Goal: Task Accomplishment & Management: Complete application form

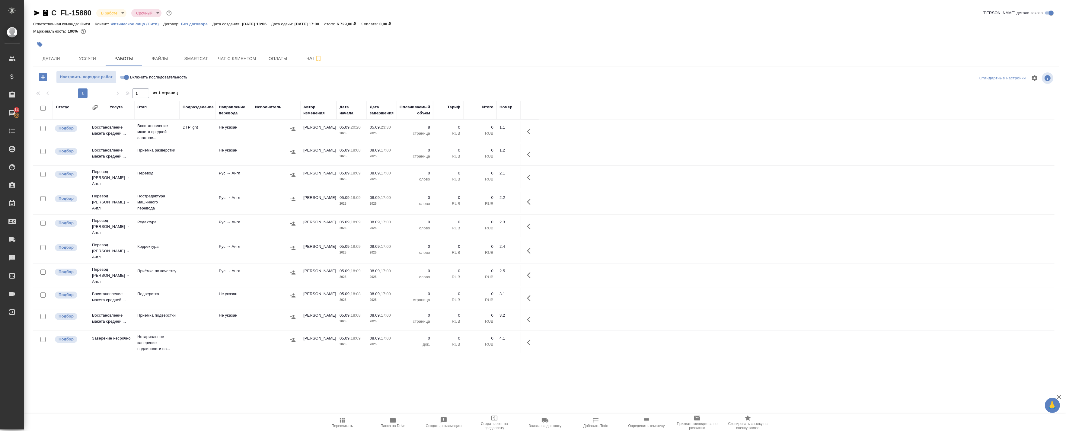
click at [397, 412] on div ".cls-1 fill:#fff; AWATERA Badanyan [PERSON_NAME] Спецификации Заказы 14 Чаты To…" at bounding box center [533, 215] width 1066 height 431
click at [397, 422] on span "Папка на Drive" at bounding box center [392, 422] width 43 height 11
click at [55, 57] on span "Детали" at bounding box center [51, 59] width 29 height 8
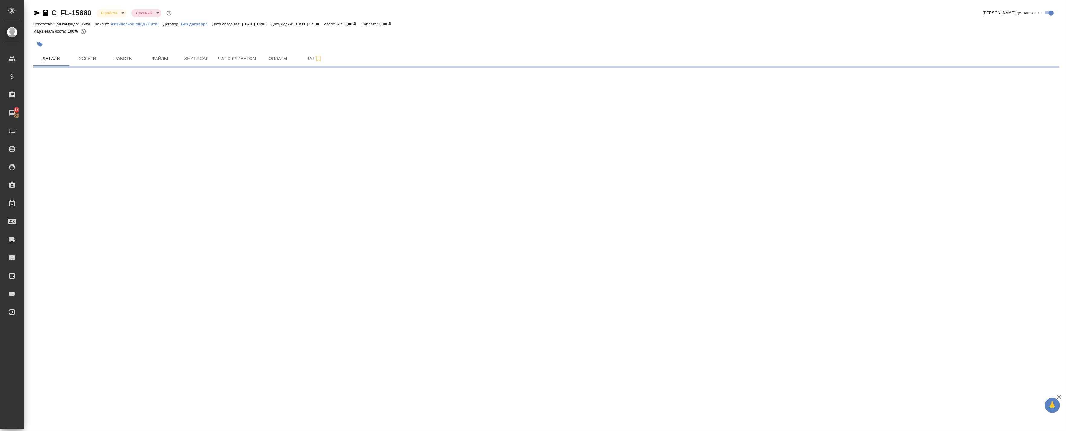
select select "RU"
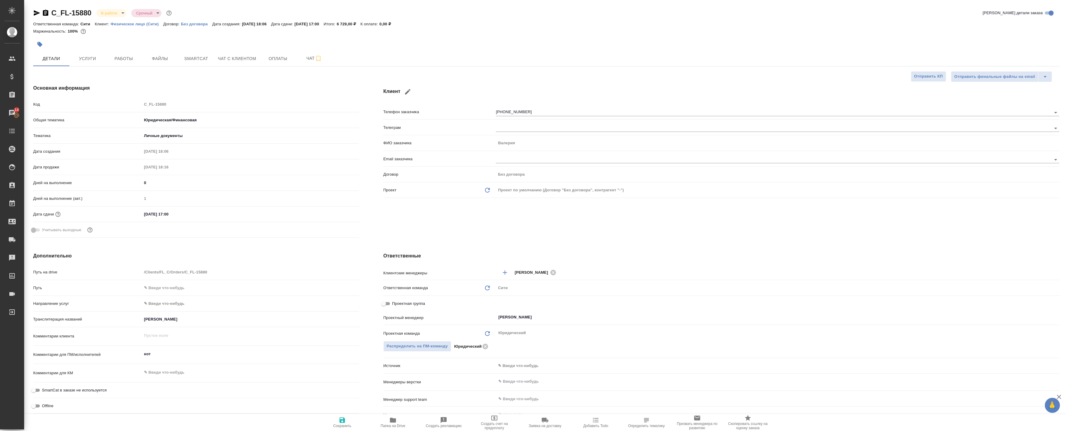
type textarea "x"
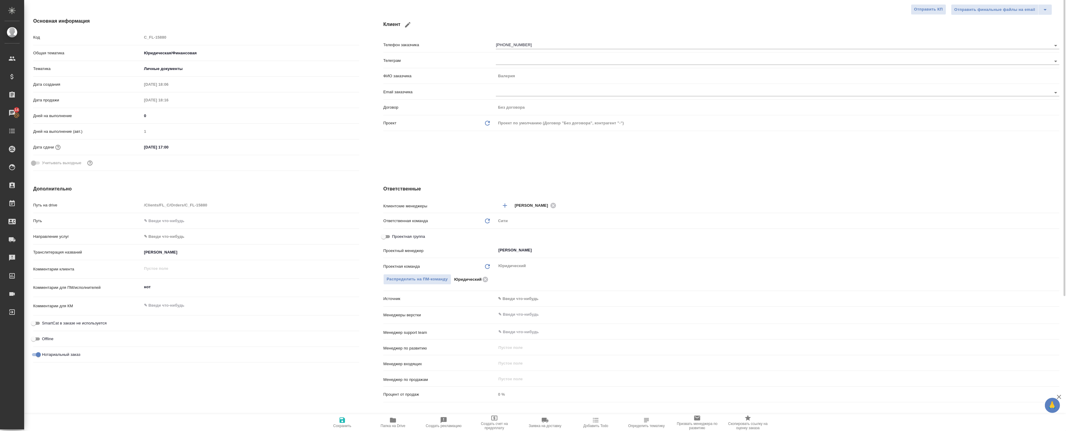
scroll to position [101, 0]
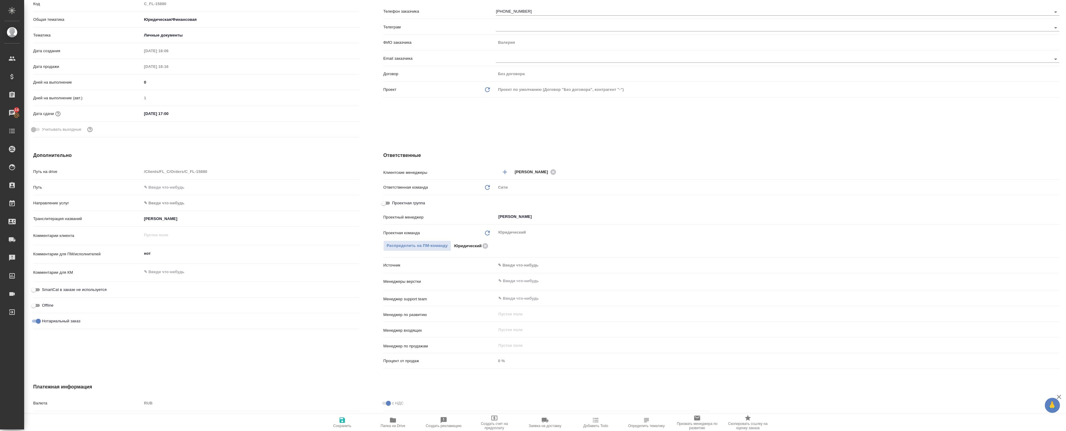
type textarea "x"
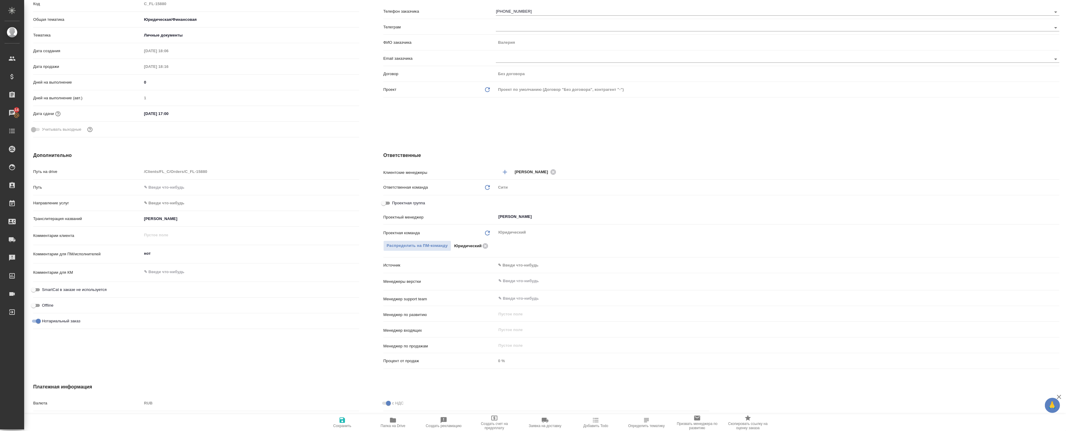
type textarea "x"
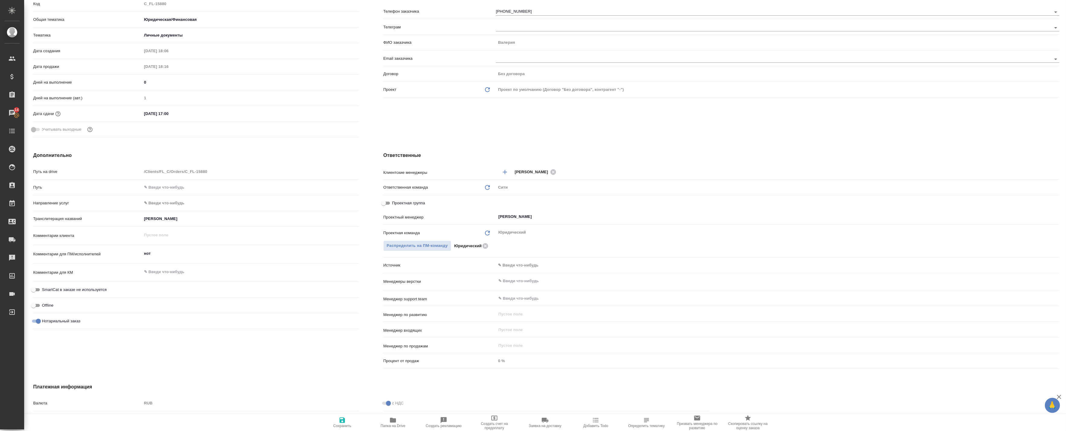
type textarea "x"
click at [397, 428] on span "Папка на Drive" at bounding box center [393, 426] width 25 height 4
type textarea "x"
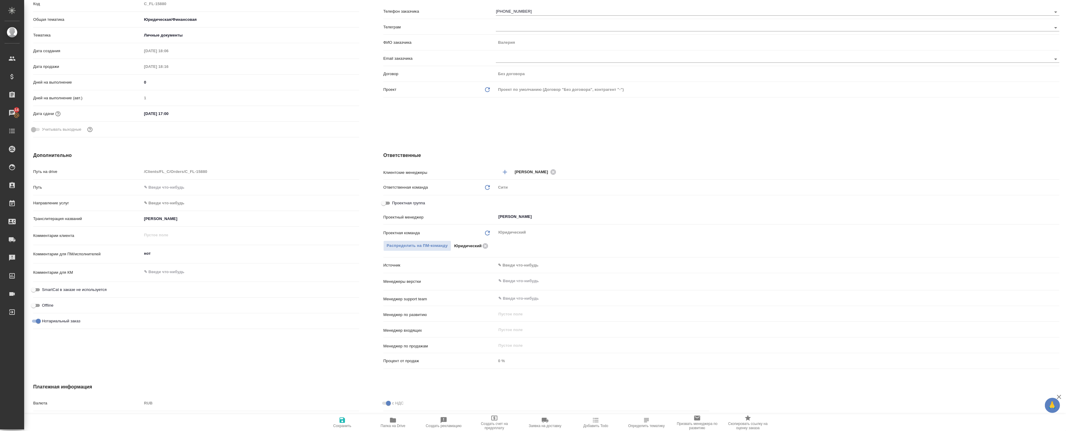
type textarea "x"
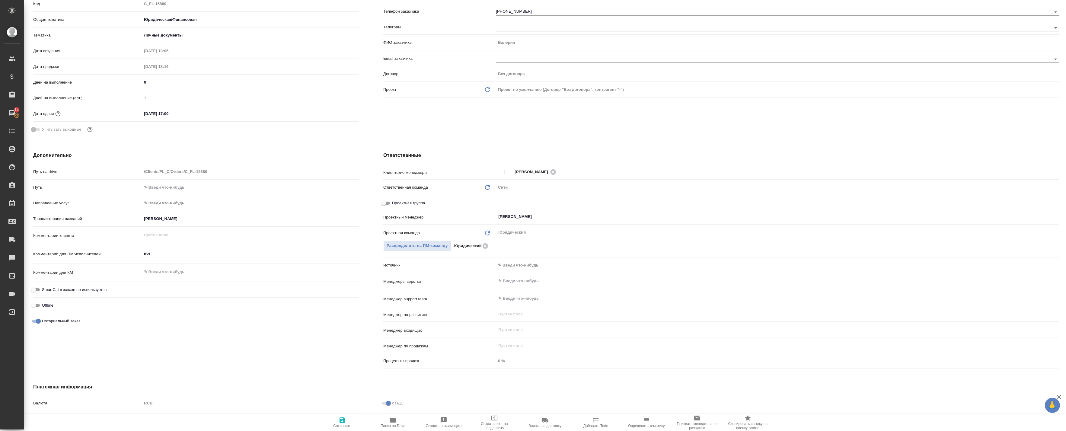
type textarea "x"
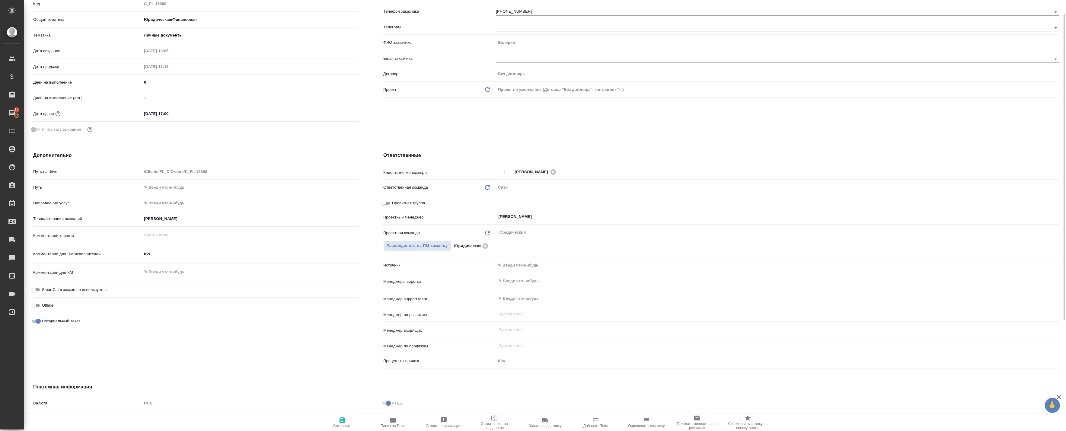
scroll to position [0, 0]
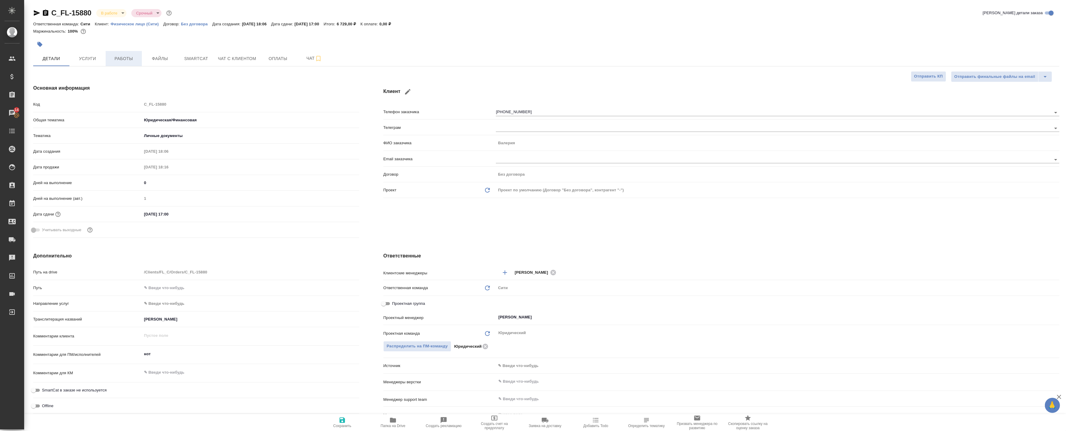
click at [115, 59] on span "Работы" at bounding box center [123, 59] width 29 height 8
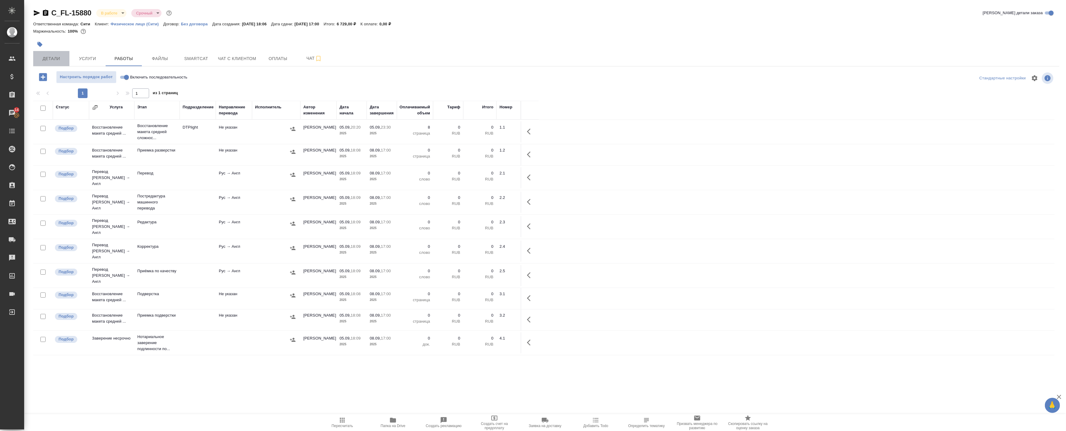
click at [56, 65] on button "Детали" at bounding box center [51, 58] width 36 height 15
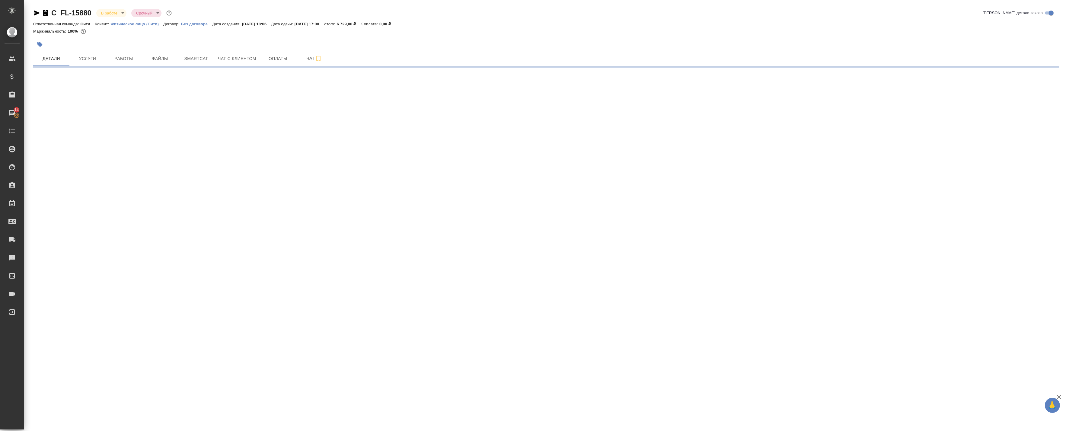
select select "RU"
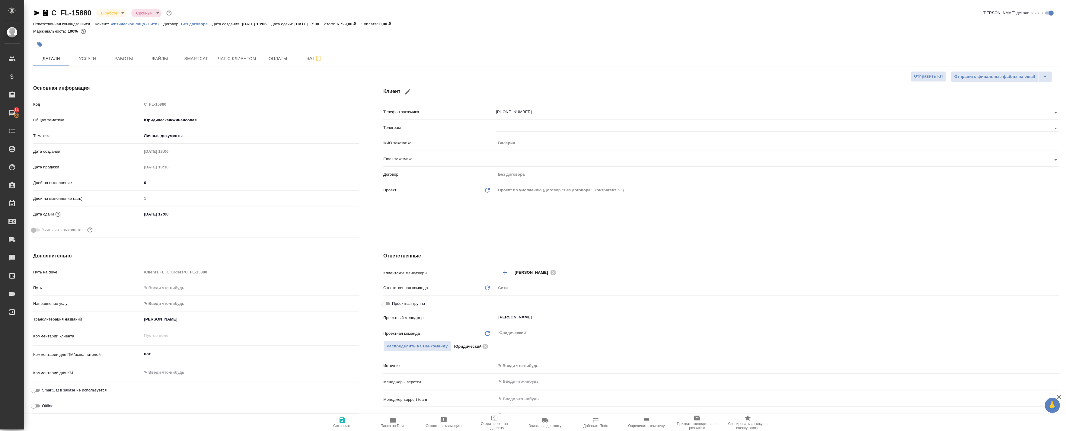
type textarea "x"
click at [385, 306] on input "Проектная группа" at bounding box center [384, 303] width 22 height 7
checkbox input "true"
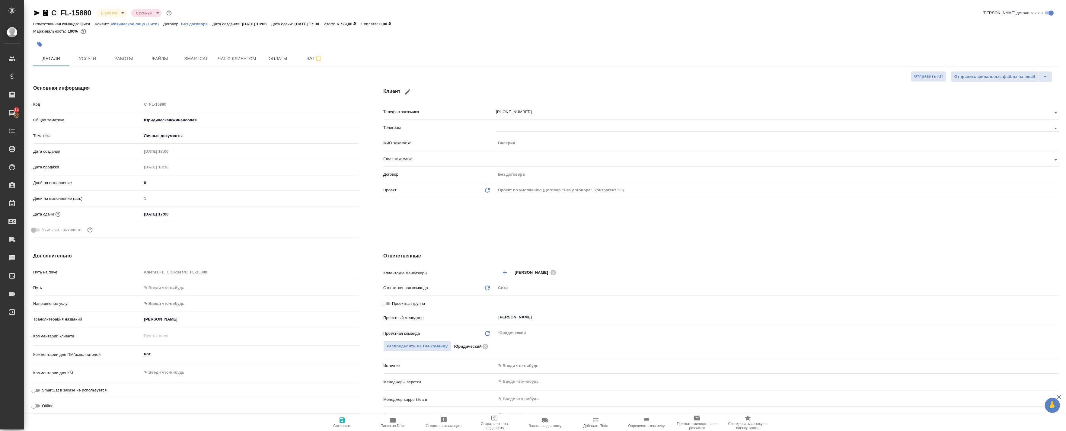
type textarea "x"
click at [510, 312] on div "Не назначен ​" at bounding box center [613, 317] width 235 height 11
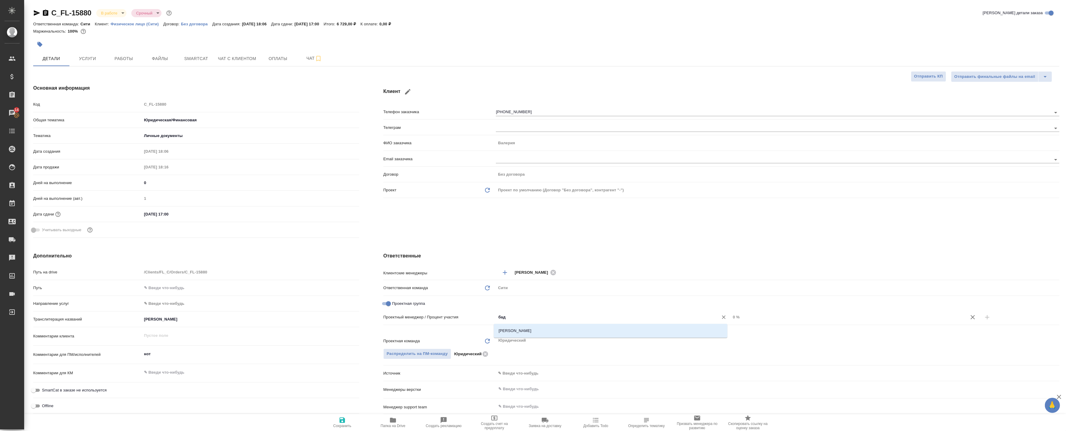
type input "бада"
click at [539, 334] on li "[PERSON_NAME]" at bounding box center [611, 330] width 234 height 11
type textarea "x"
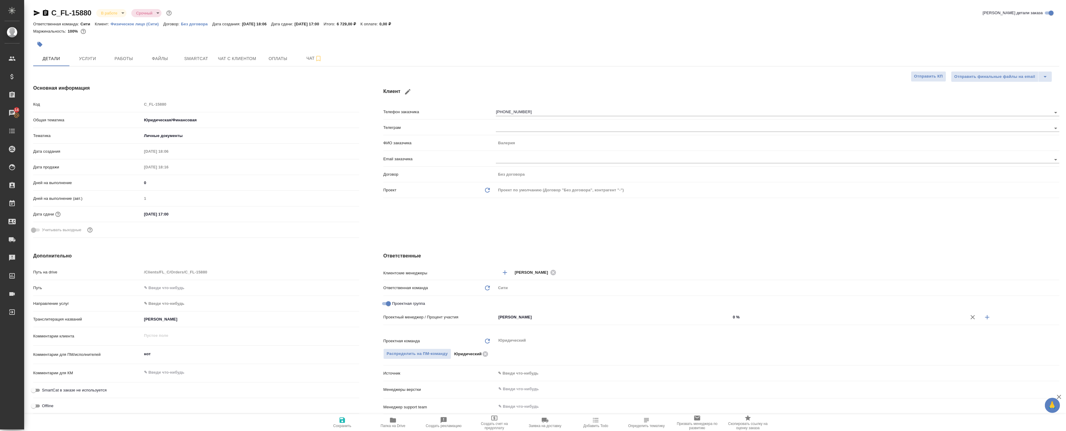
click at [984, 318] on icon "button" at bounding box center [987, 317] width 7 height 7
type textarea "x"
click at [529, 334] on div "Проектный менеджер / Процент участия [PERSON_NAME] ​ 0 % Не назначен ​ 0 %" at bounding box center [721, 325] width 676 height 26
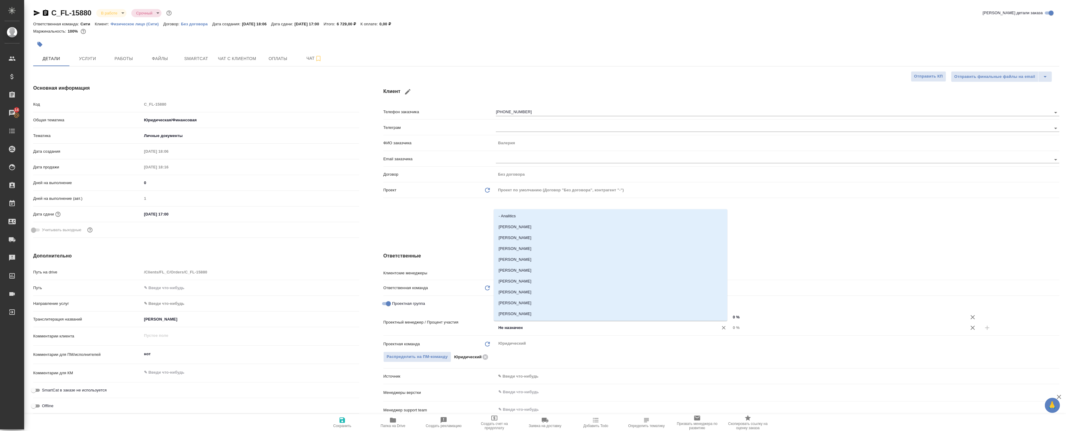
click at [530, 327] on input "Не назначен" at bounding box center [603, 327] width 211 height 7
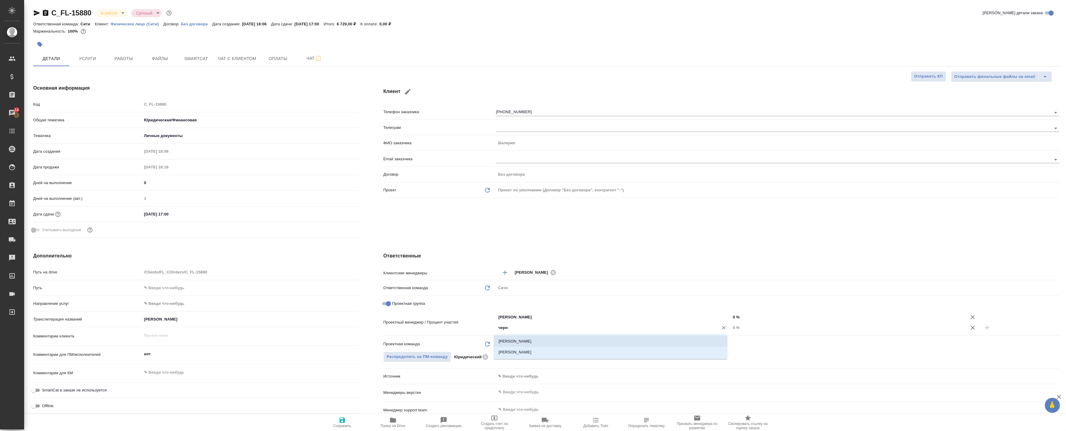
drag, startPoint x: 517, startPoint y: 330, endPoint x: 425, endPoint y: 333, distance: 92.7
click at [427, 333] on div "Проектный менеджер / Процент участия [PERSON_NAME] ​ 0 % [DEMOGRAPHIC_DATA] ​ 0…" at bounding box center [721, 322] width 676 height 21
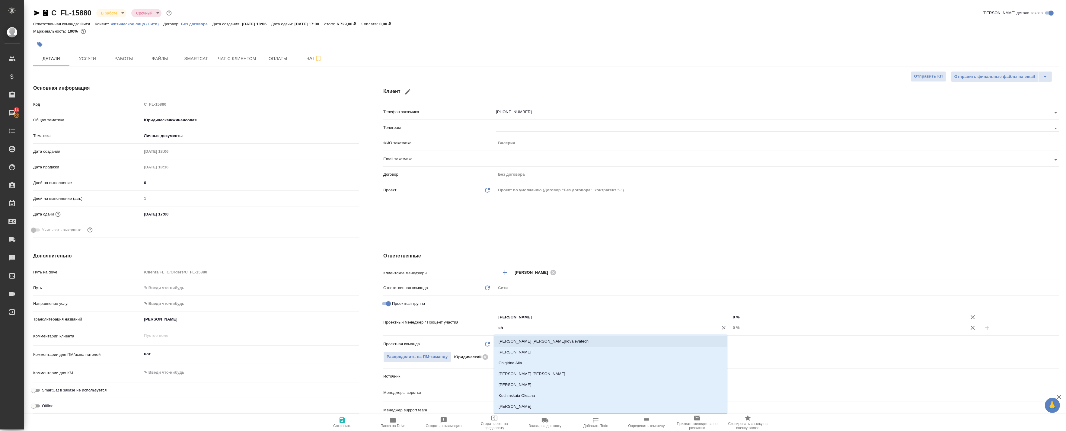
type input "che"
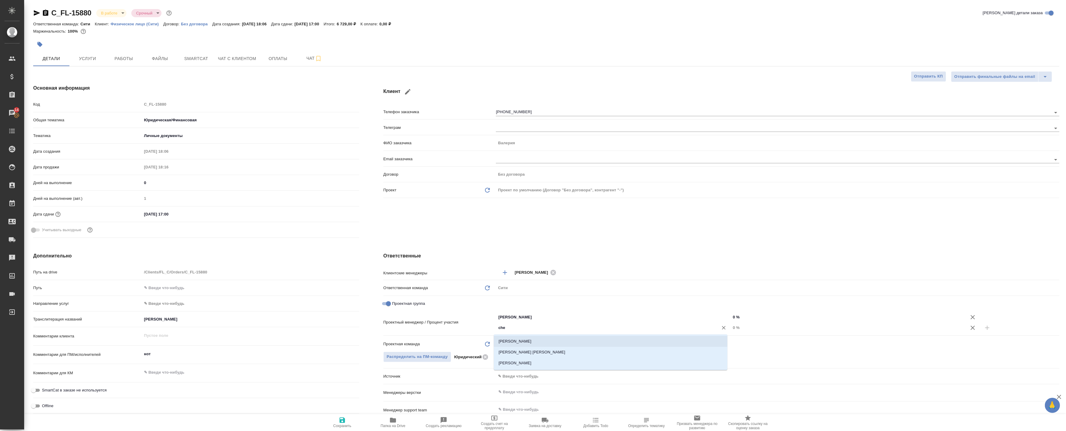
click at [524, 339] on li "[PERSON_NAME]" at bounding box center [611, 341] width 234 height 11
type textarea "x"
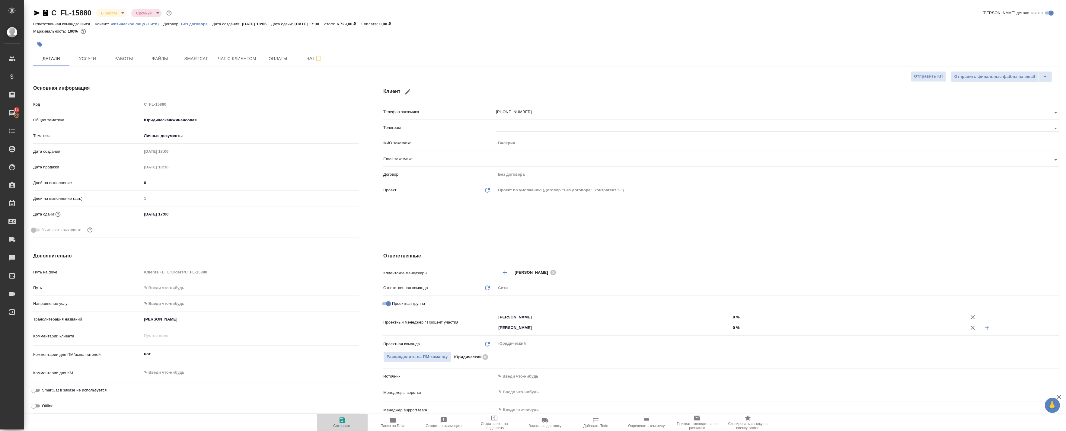
click at [341, 420] on icon "button" at bounding box center [342, 420] width 5 height 5
type textarea "x"
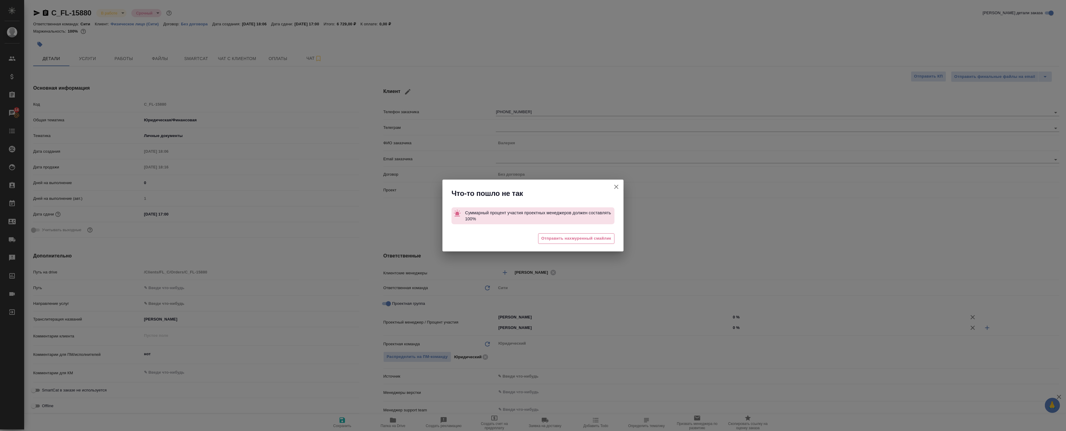
drag, startPoint x: 624, startPoint y: 182, endPoint x: 621, endPoint y: 185, distance: 4.3
click at [621, 185] on div "Что-то пошло не так Суммарный процент участия проектных менеджеров должен соста…" at bounding box center [533, 215] width 1066 height 431
click at [615, 191] on button "Клиент не указал номер" at bounding box center [616, 187] width 14 height 14
type textarea "x"
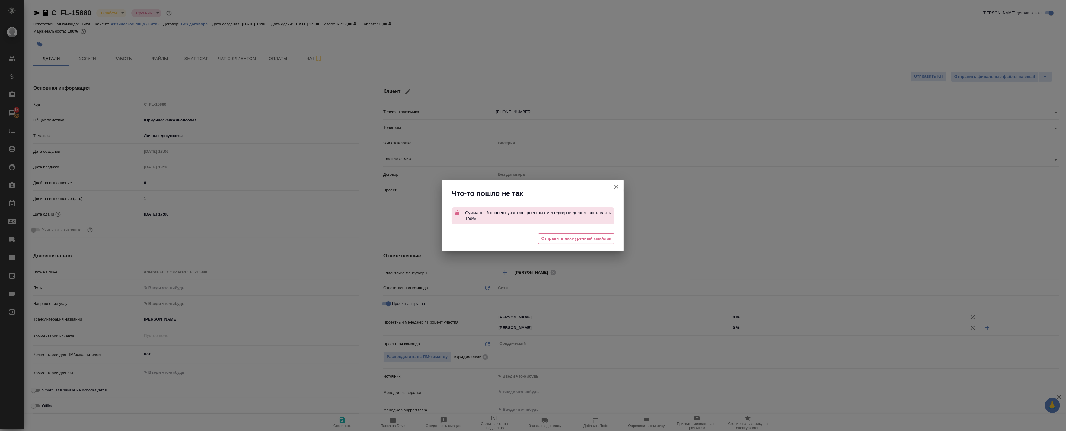
type textarea "x"
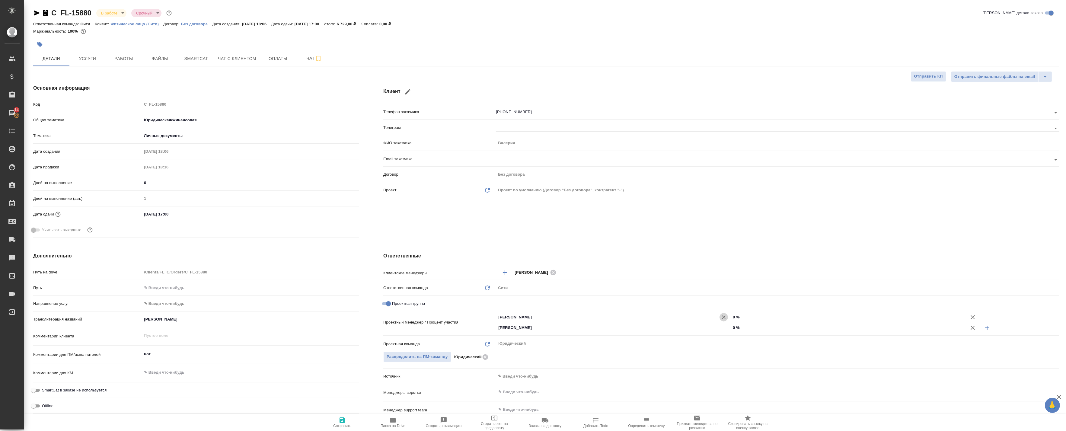
click at [721, 319] on icon "Очистить" at bounding box center [724, 317] width 6 height 6
click at [676, 319] on input "text" at bounding box center [603, 317] width 211 height 7
drag, startPoint x: 603, startPoint y: 315, endPoint x: 434, endPoint y: 349, distance: 172.8
click at [434, 349] on div "Клиентские менеджеры [PERSON_NAME] ​ Ответственная команда Обновить Сити c Прое…" at bounding box center [721, 375] width 676 height 216
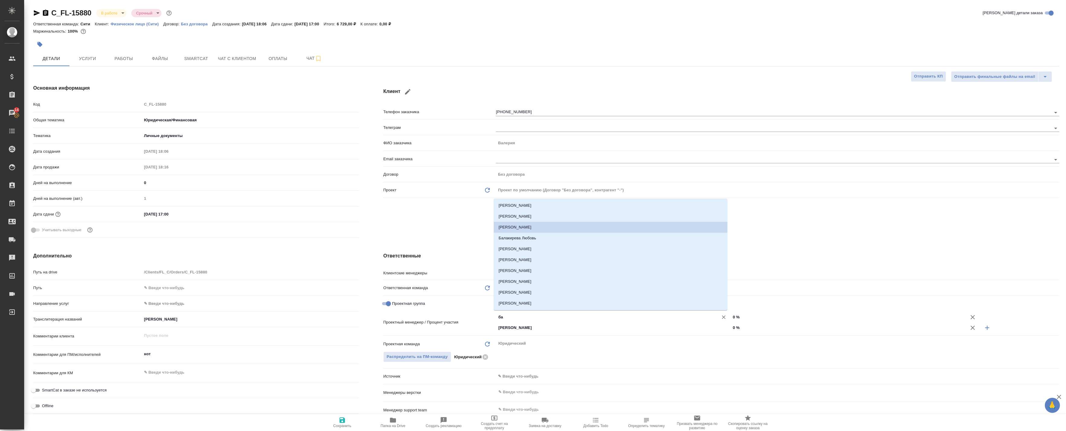
click at [505, 226] on li "[PERSON_NAME]" at bounding box center [611, 227] width 234 height 11
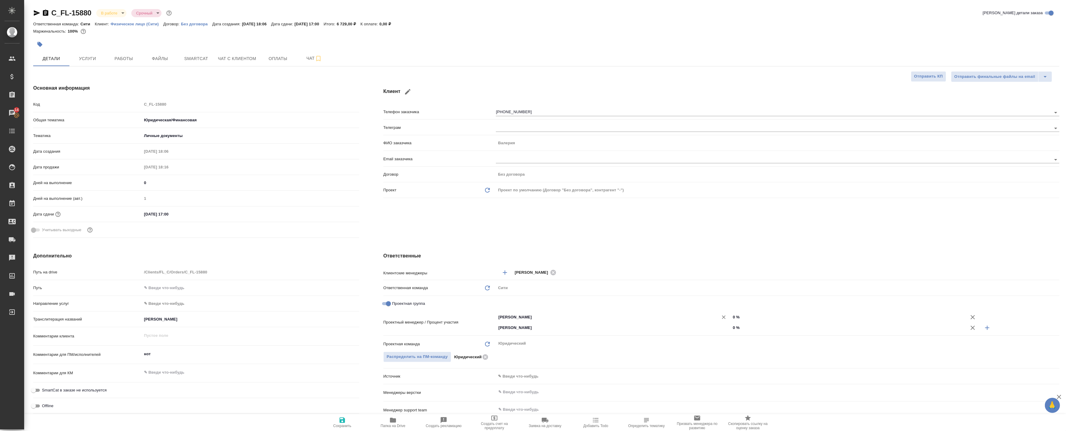
type input "[PERSON_NAME]"
drag, startPoint x: 755, startPoint y: 315, endPoint x: 638, endPoint y: 320, distance: 116.6
click at [638, 320] on div "[PERSON_NAME] ​ 0 %" at bounding box center [778, 317] width 564 height 11
type textarea "x"
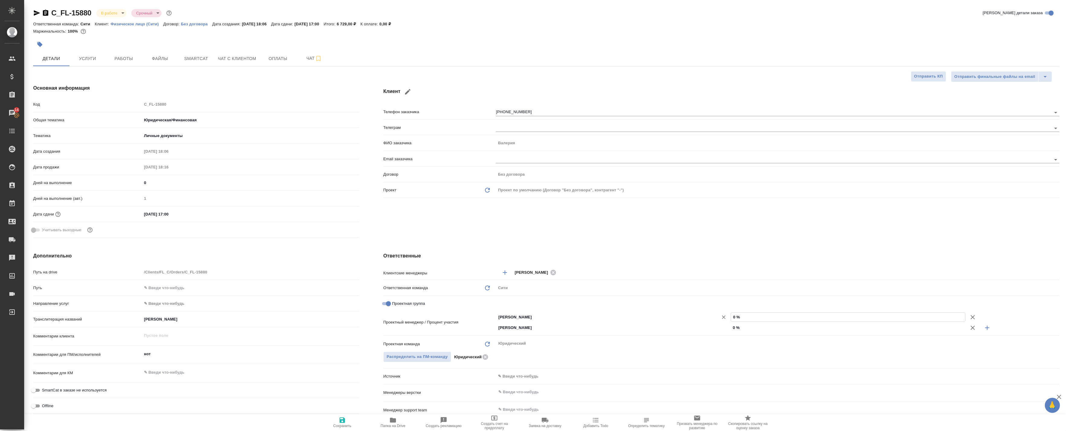
type textarea "x"
type input "5 %"
type textarea "x"
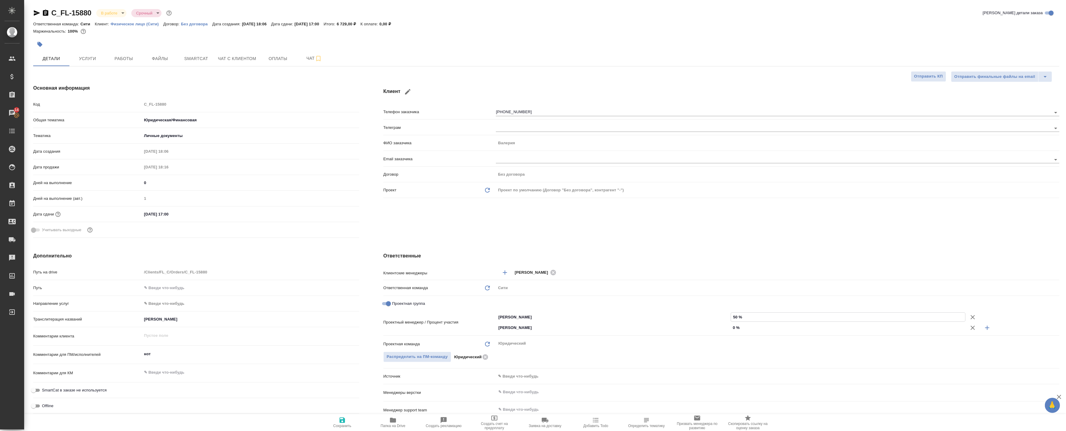
type input "50 %"
drag, startPoint x: 744, startPoint y: 327, endPoint x: 689, endPoint y: 328, distance: 55.0
click at [689, 328] on div "[PERSON_NAME] ​ 0 %" at bounding box center [778, 327] width 564 height 11
type textarea "x"
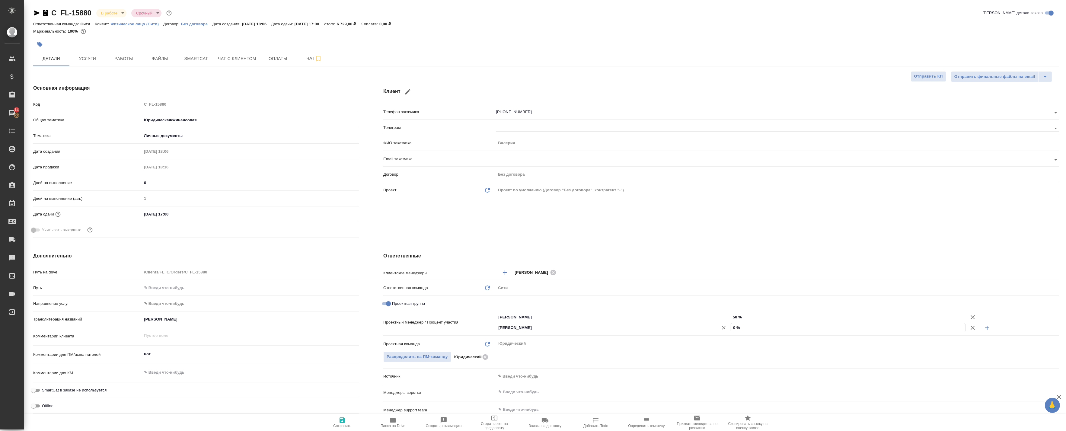
type textarea "x"
type input "5 %"
type textarea "x"
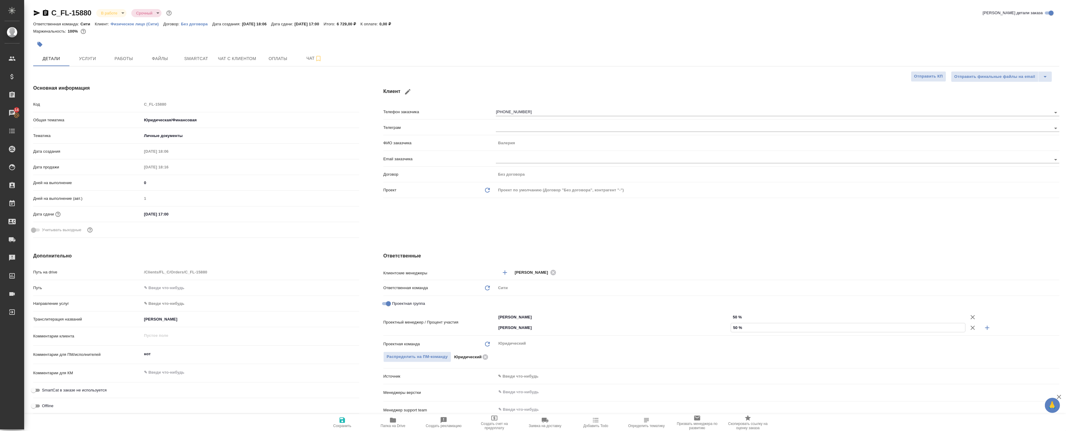
type input "50 %"
click at [351, 420] on span "Сохранить" at bounding box center [342, 422] width 43 height 11
type textarea "x"
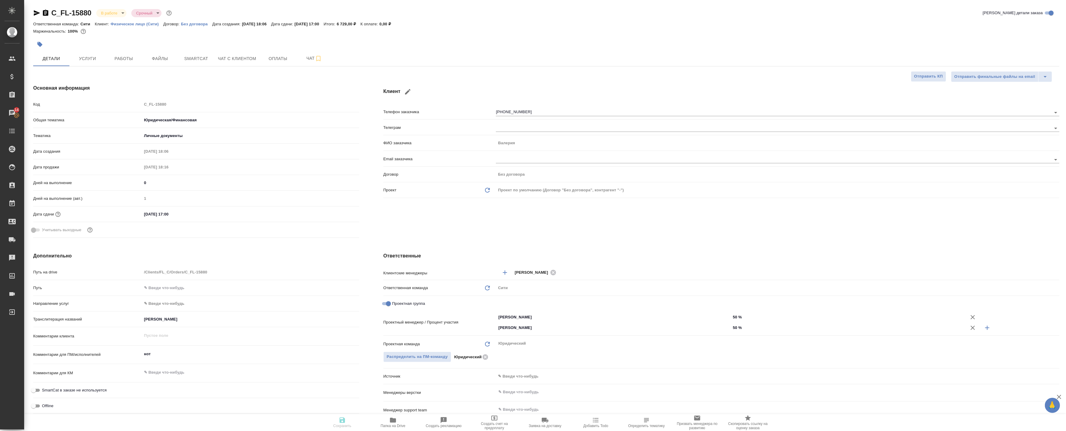
type textarea "x"
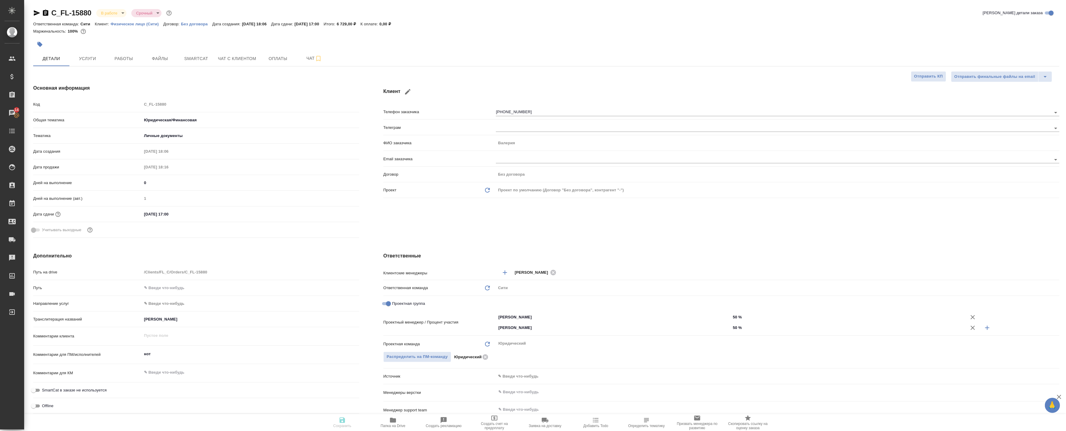
type textarea "x"
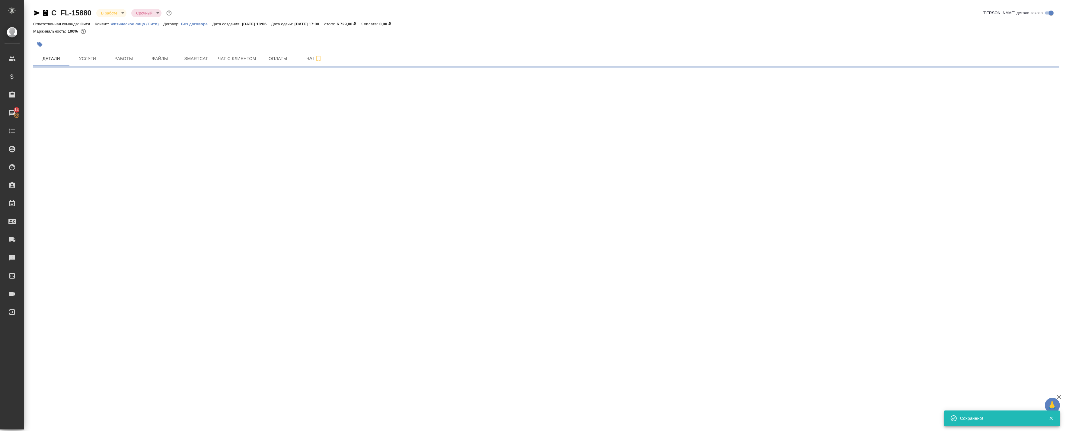
select select "RU"
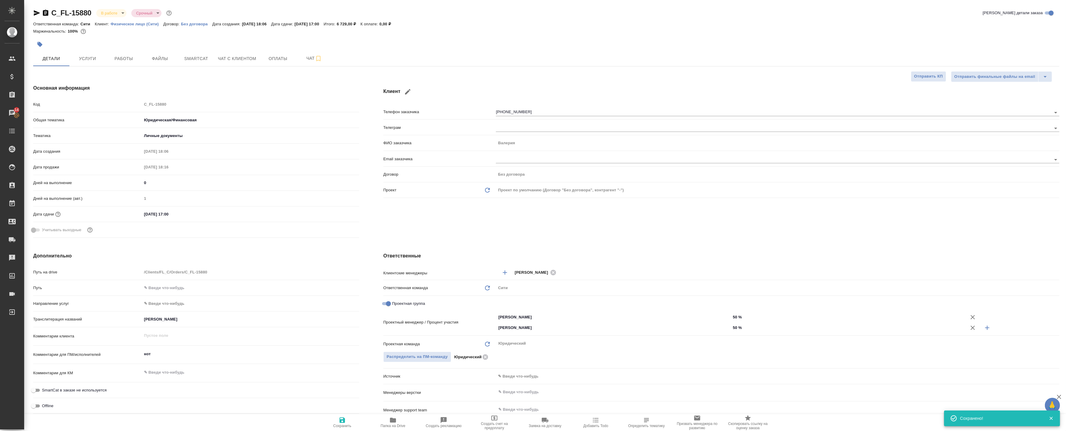
type textarea "x"
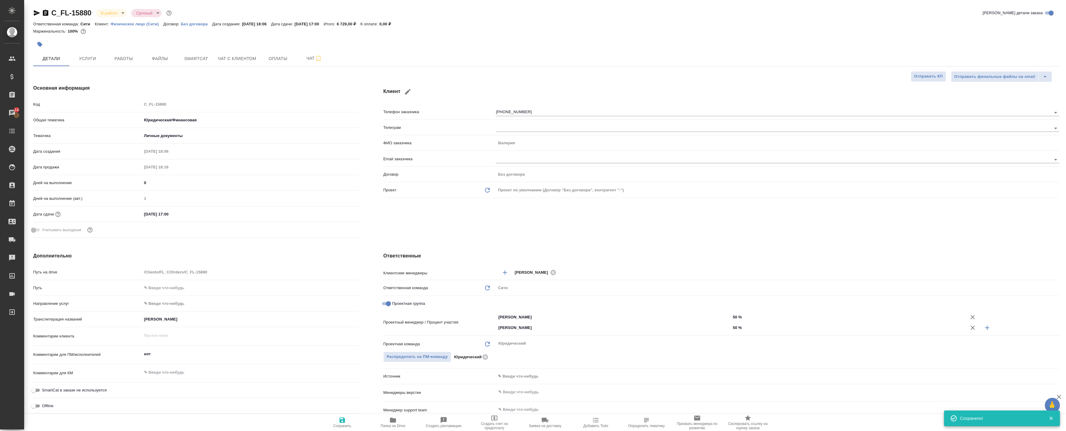
type textarea "x"
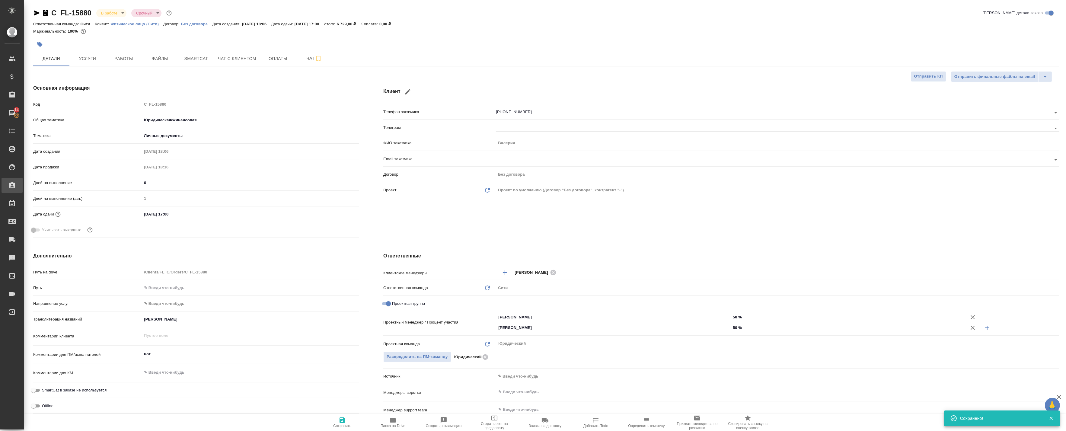
type textarea "x"
